Goal: Information Seeking & Learning: Learn about a topic

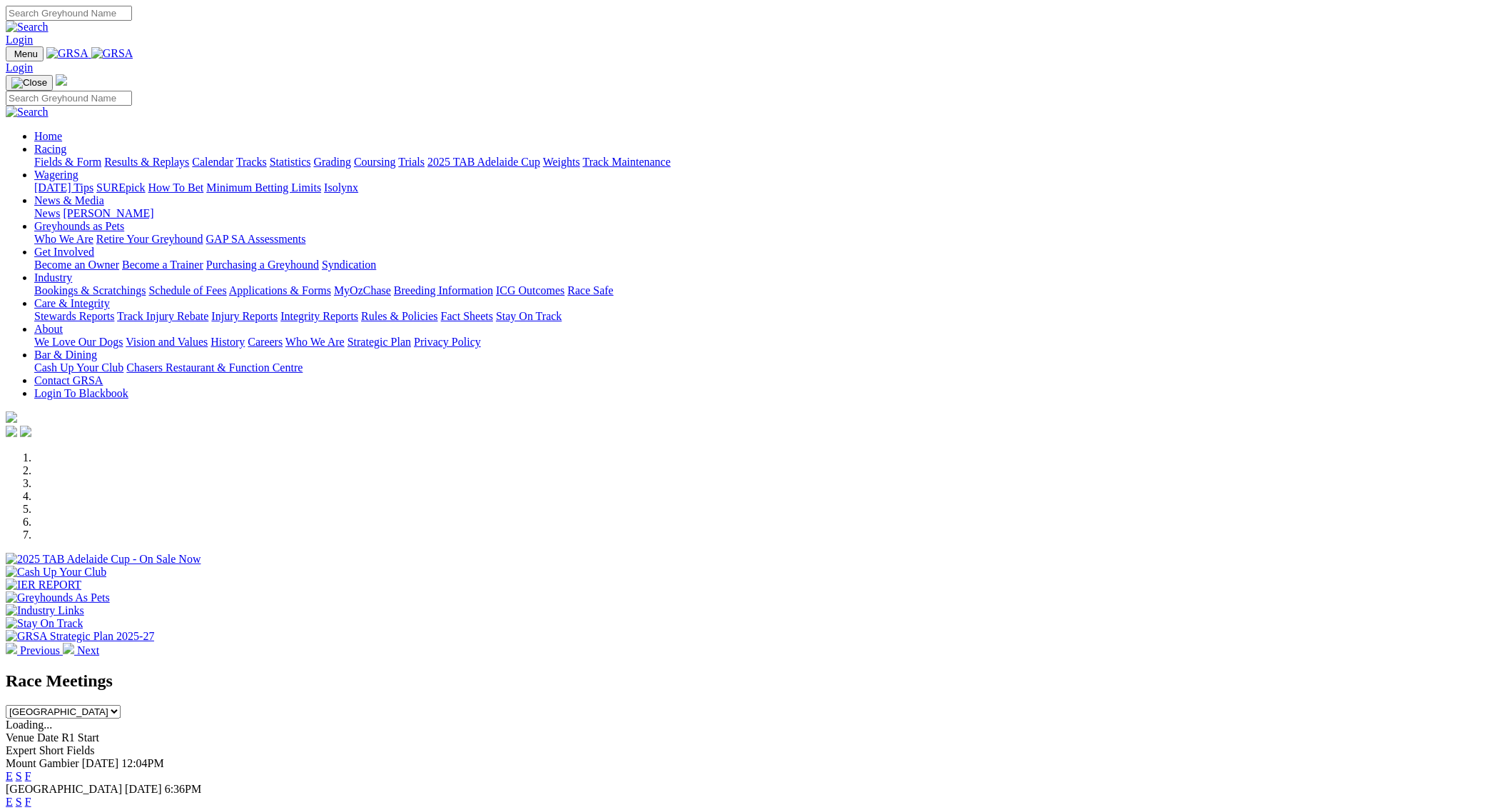
click at [189, 156] on link "Results & Replays" at bounding box center [146, 162] width 85 height 12
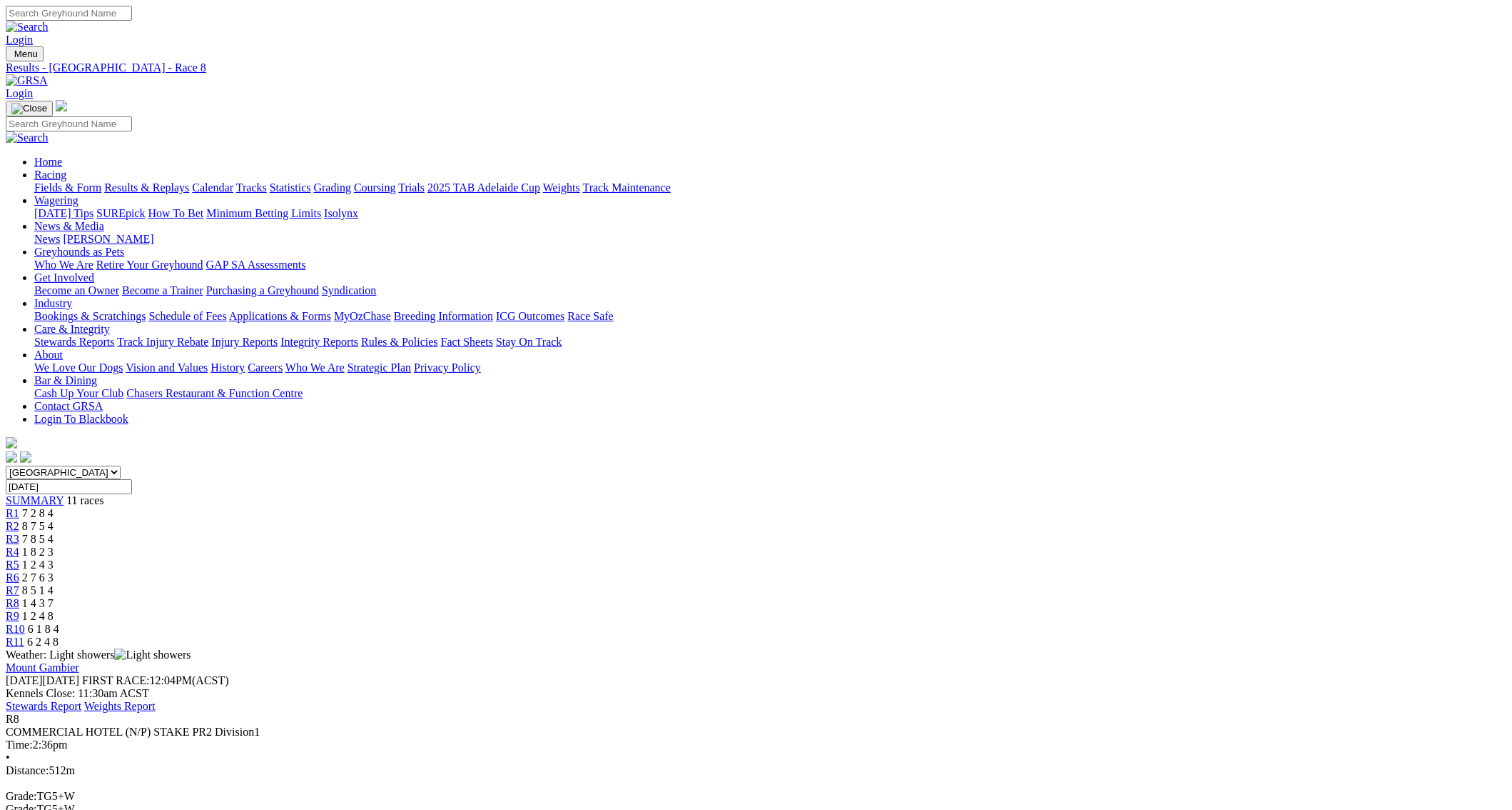
click at [25, 623] on span "R10" at bounding box center [15, 629] width 19 height 12
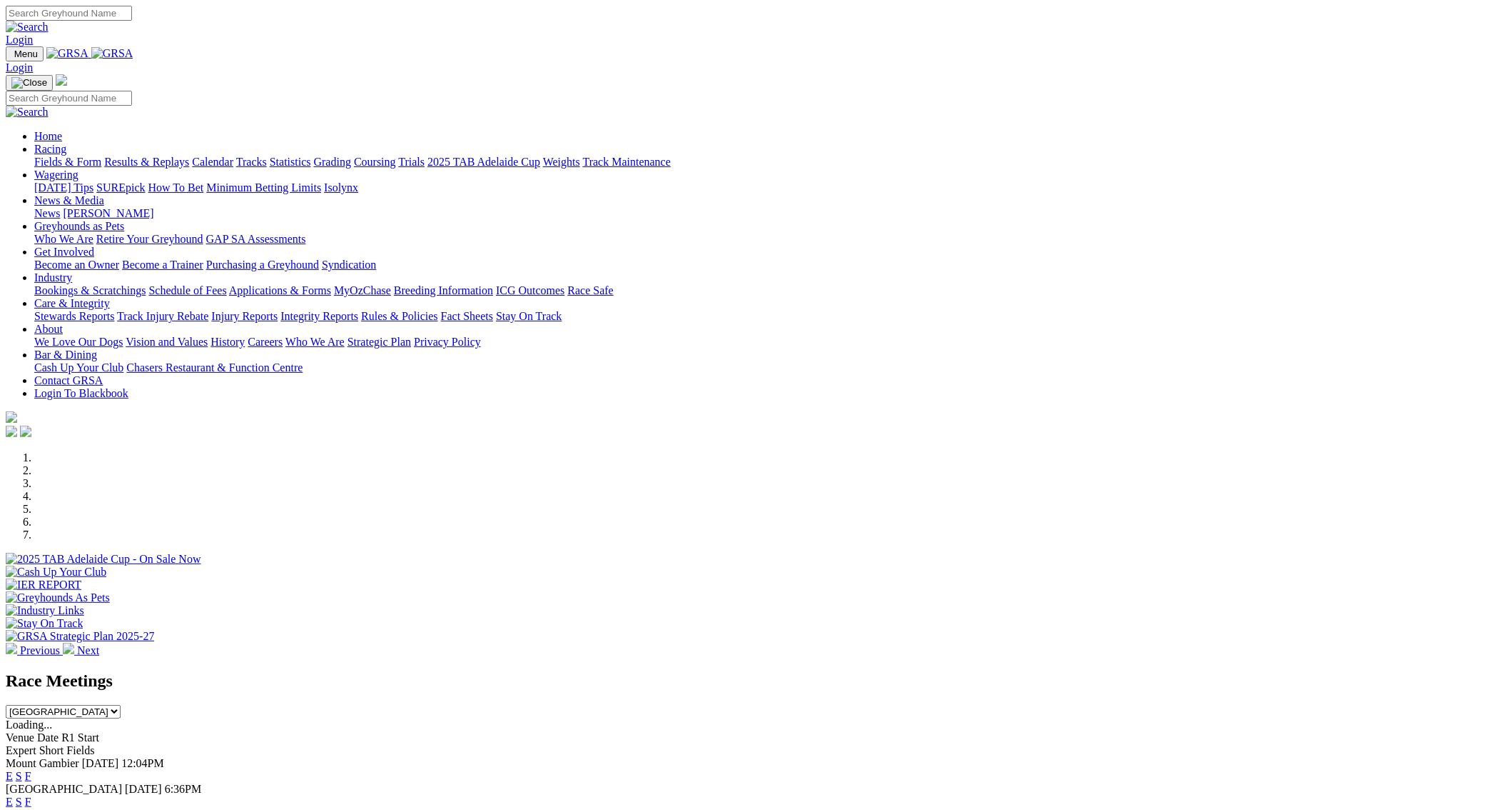
click at [189, 156] on link "Results & Replays" at bounding box center [146, 162] width 85 height 12
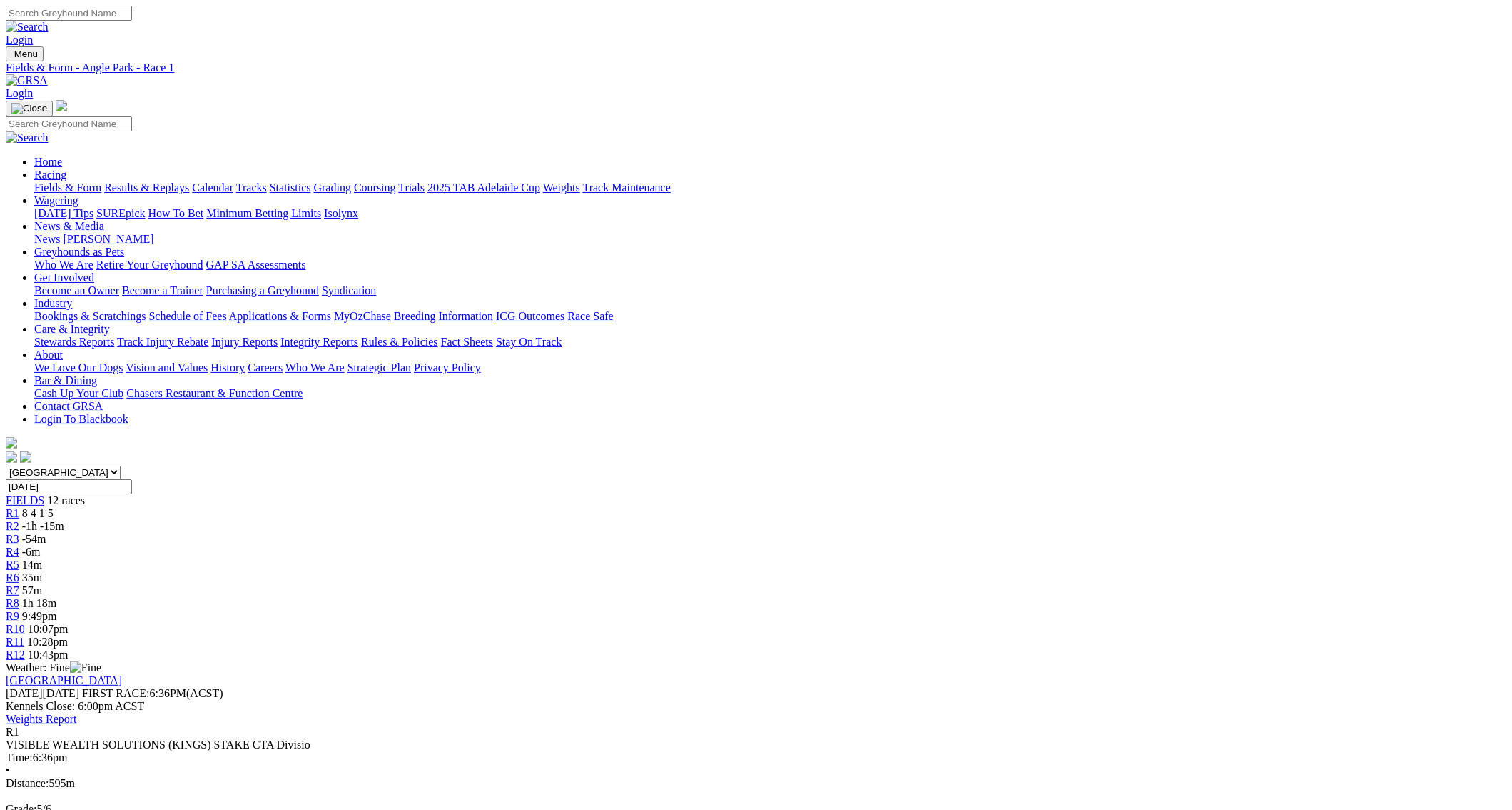
click at [19, 519] on span "R2" at bounding box center [13, 525] width 14 height 12
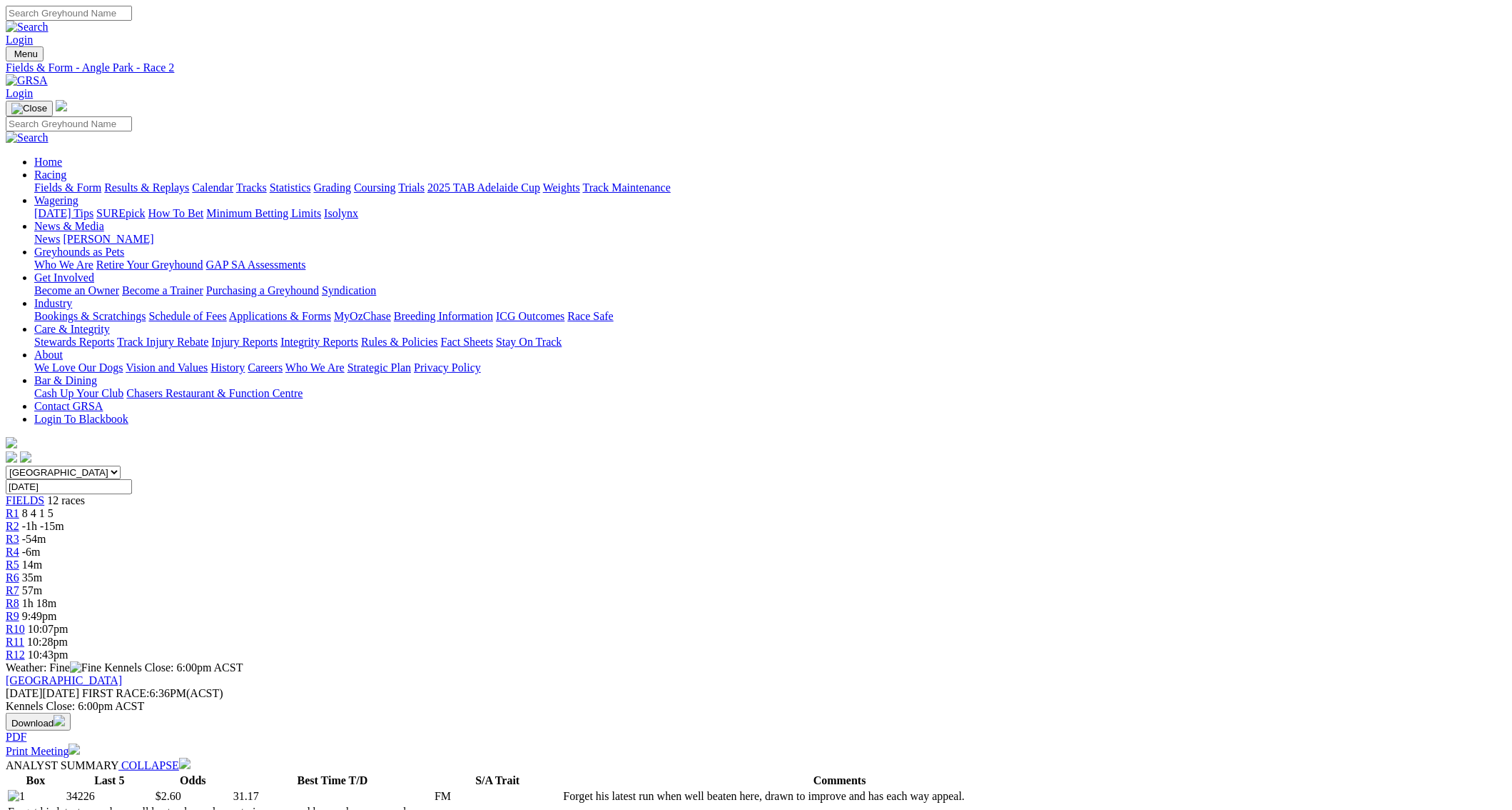
click at [19, 532] on span "R3" at bounding box center [13, 538] width 14 height 12
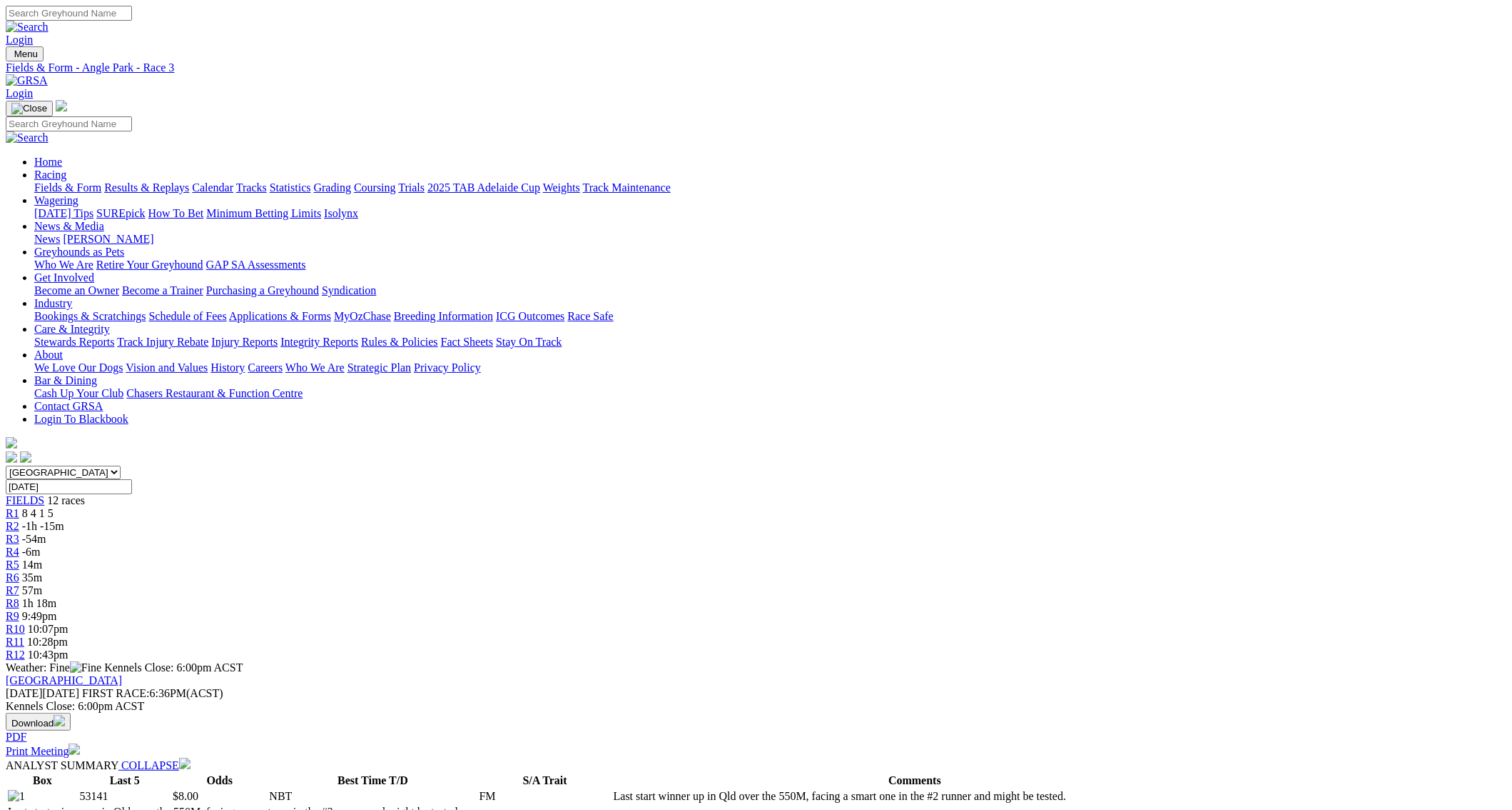
click at [19, 571] on span "R6" at bounding box center [13, 577] width 14 height 12
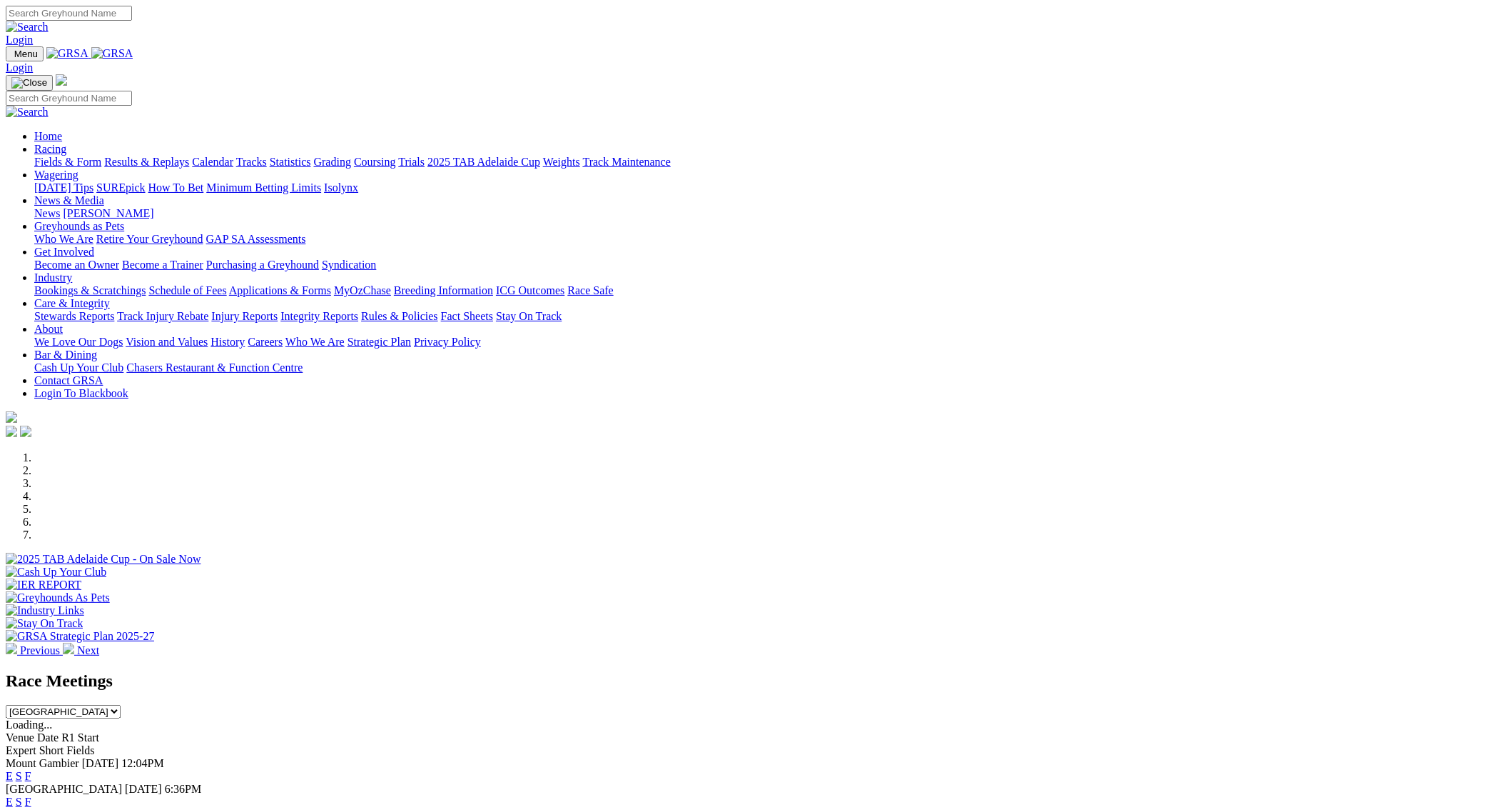
click at [189, 156] on link "Results & Replays" at bounding box center [146, 162] width 85 height 12
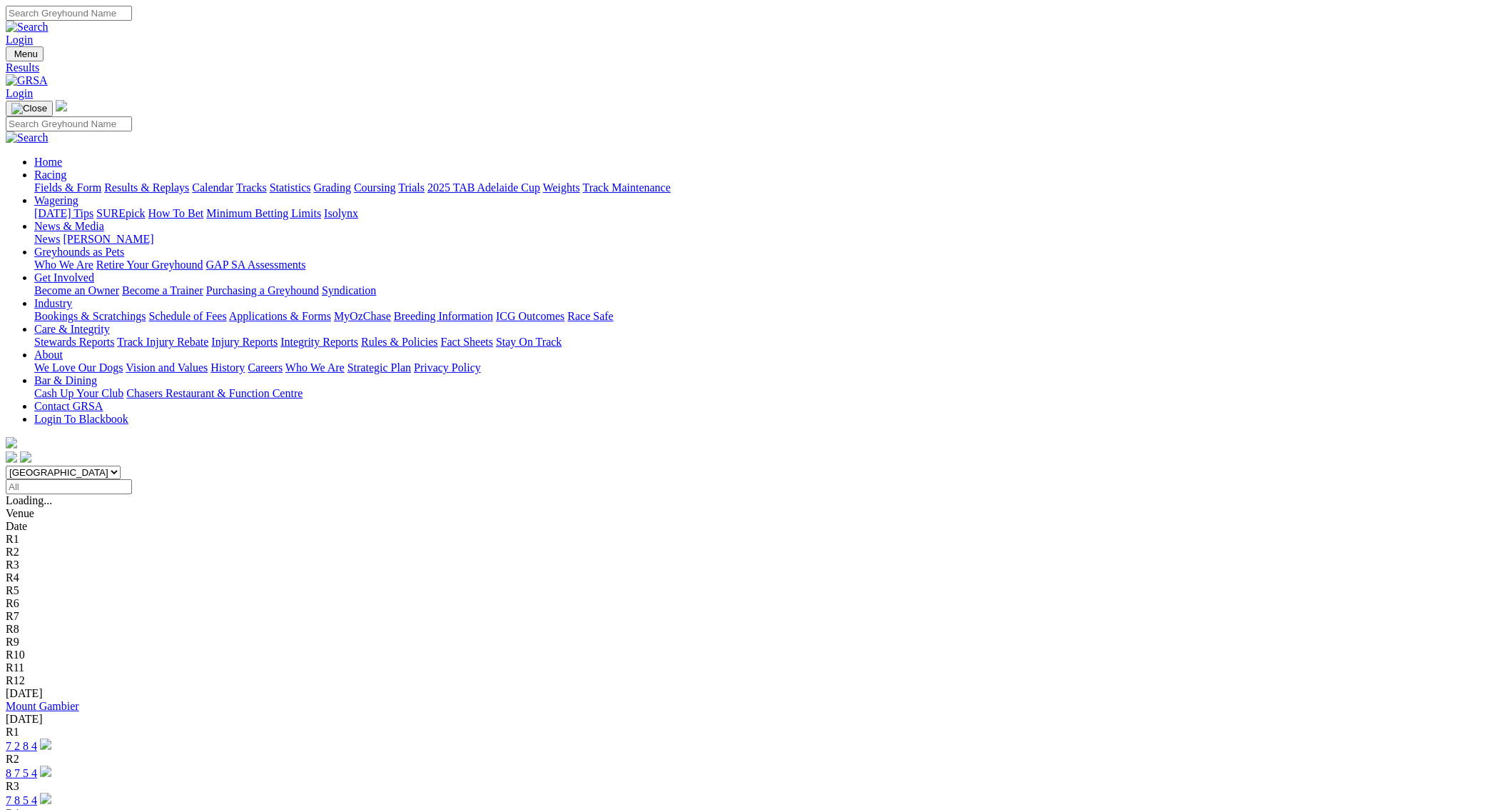
click at [37, 794] on link "7 8 5 4" at bounding box center [21, 800] width 32 height 12
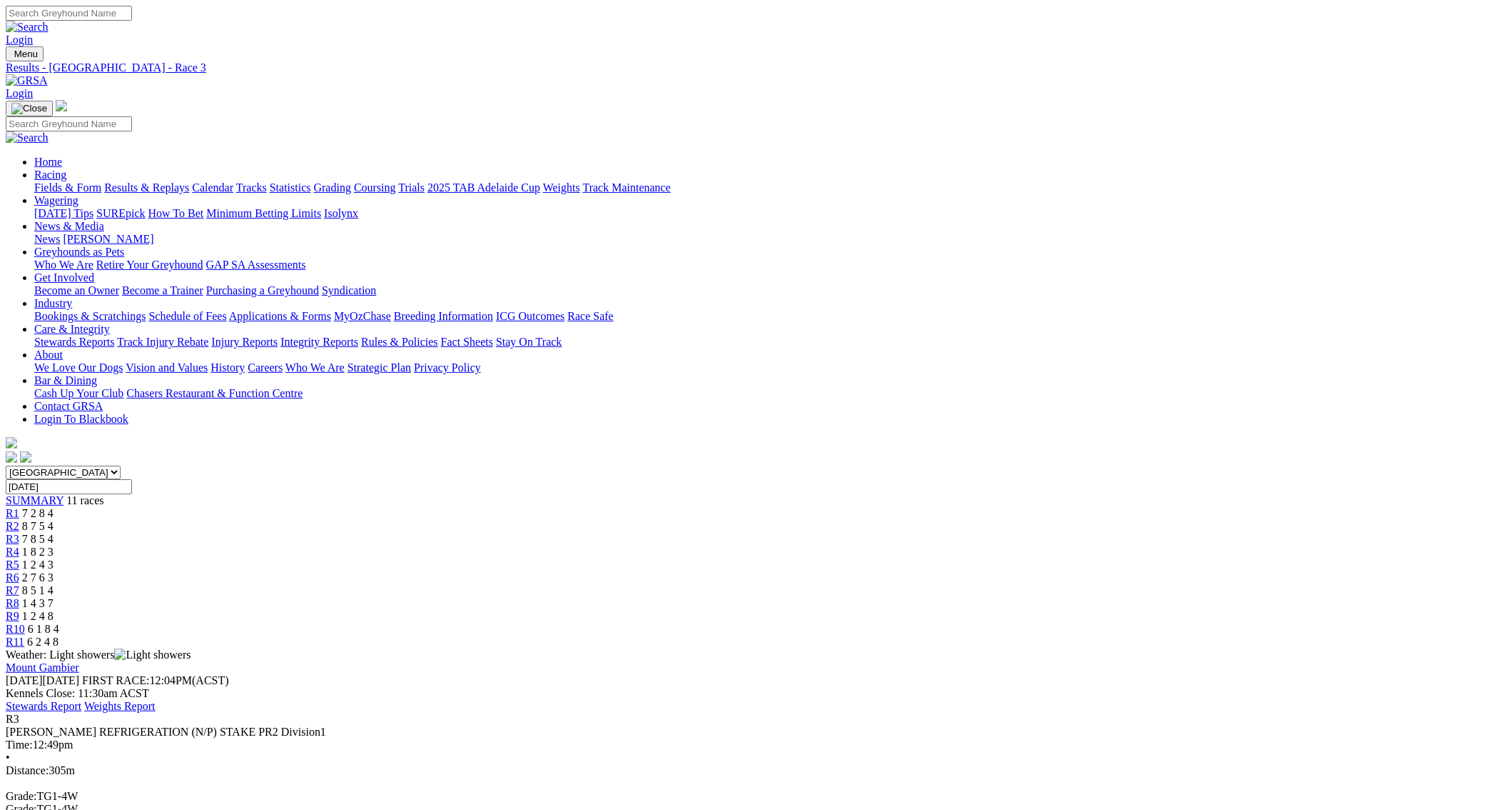
click at [19, 545] on span "R4" at bounding box center [13, 551] width 14 height 12
click at [19, 571] on span "R6" at bounding box center [13, 577] width 14 height 12
click at [19, 597] on span "R8" at bounding box center [13, 603] width 14 height 12
